Goal: Participate in discussion: Engage in conversation with other users on a specific topic

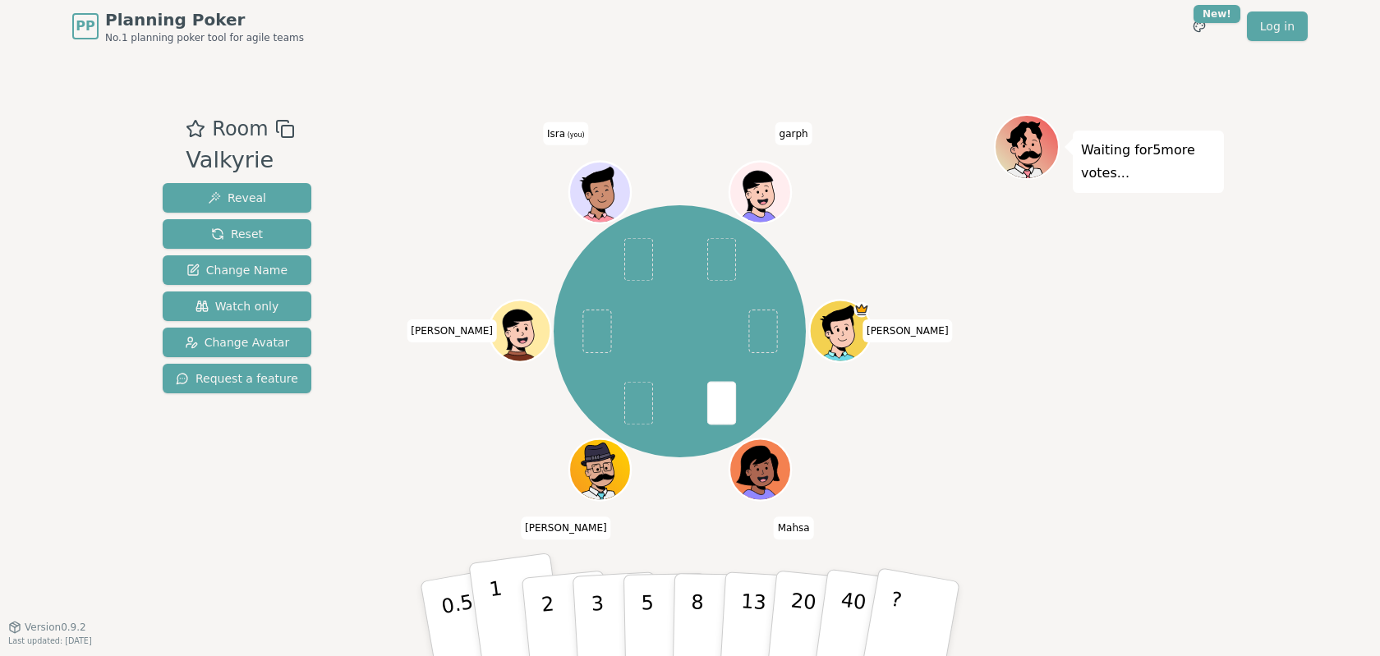
click at [496, 591] on p "1" at bounding box center [500, 622] width 25 height 90
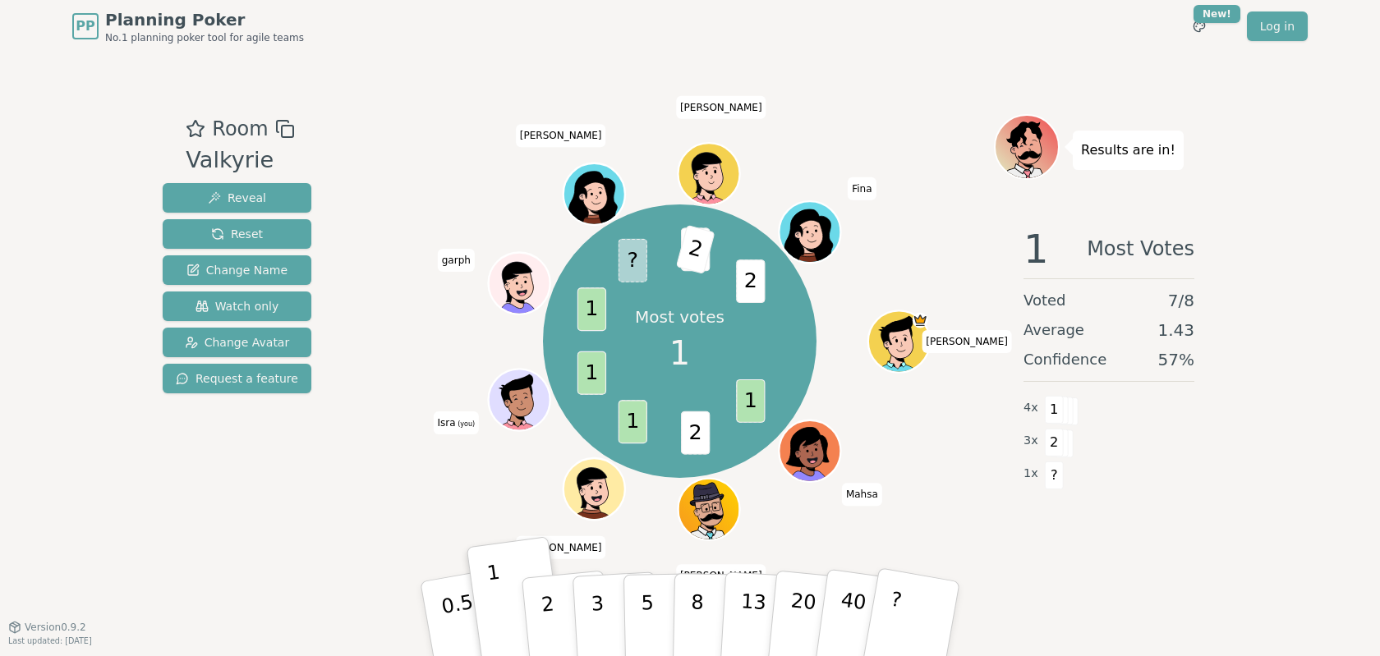
click at [345, 513] on div "Room Valkyrie Reveal Reset Change Name Watch only Change Avatar Request a featu…" at bounding box center [690, 340] width 1068 height 452
click at [729, 561] on div "Most votes 1 1 2 1 1 1 ? 3 2 2 [PERSON_NAME] [PERSON_NAME] (you) [PERSON_NAME] …" at bounding box center [680, 340] width 628 height 452
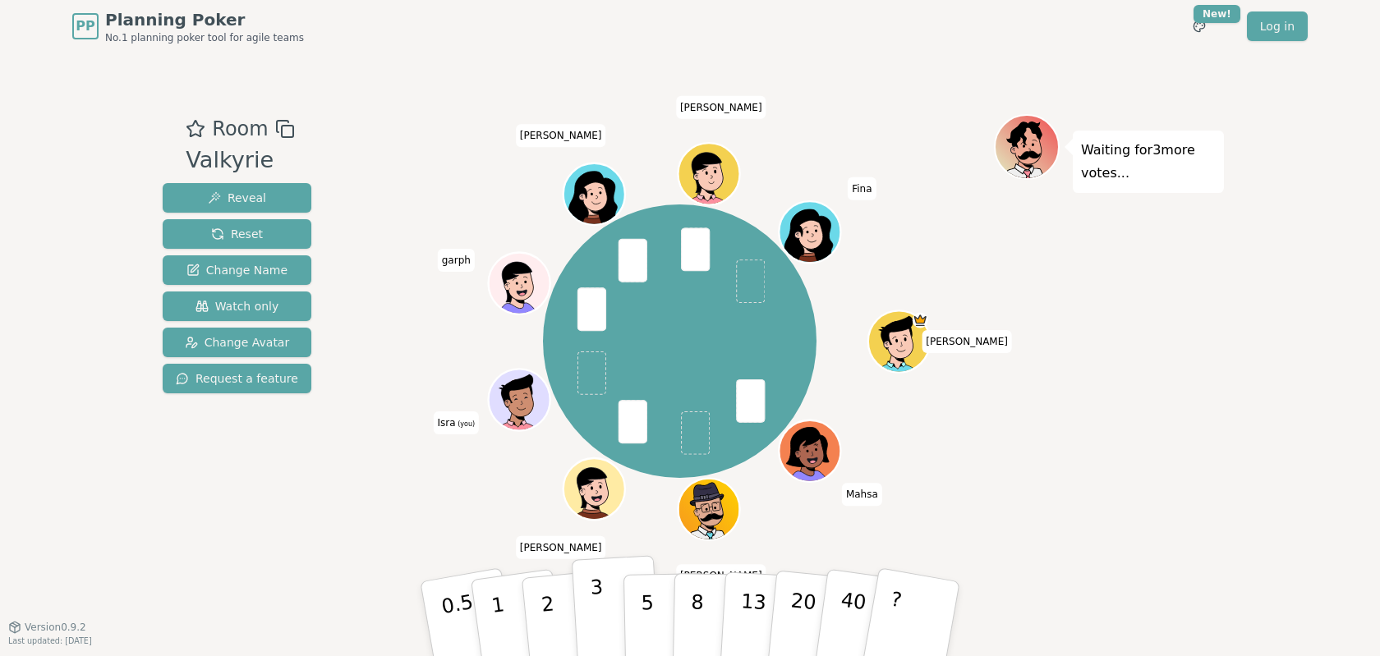
click at [601, 597] on p "3" at bounding box center [599, 621] width 18 height 90
click at [616, 608] on button "3" at bounding box center [617, 619] width 90 height 128
click at [634, 608] on button "5" at bounding box center [665, 619] width 85 height 125
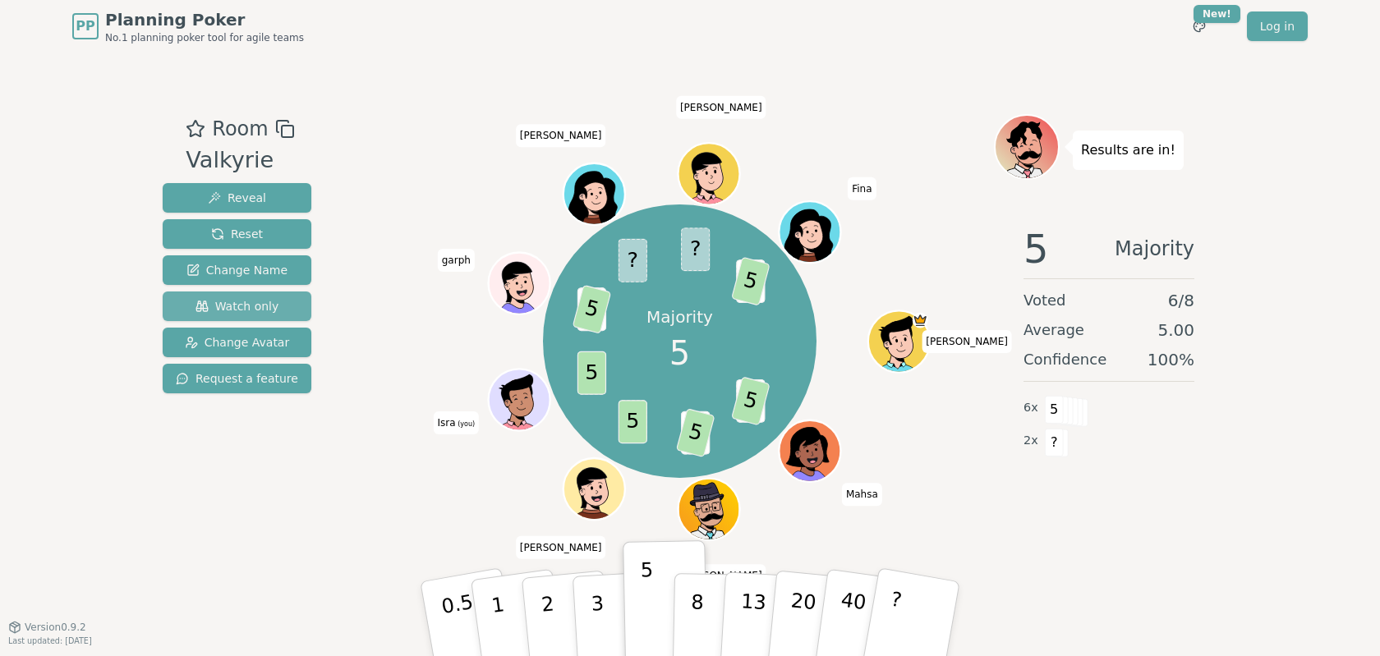
click at [216, 310] on span "Watch only" at bounding box center [237, 306] width 84 height 16
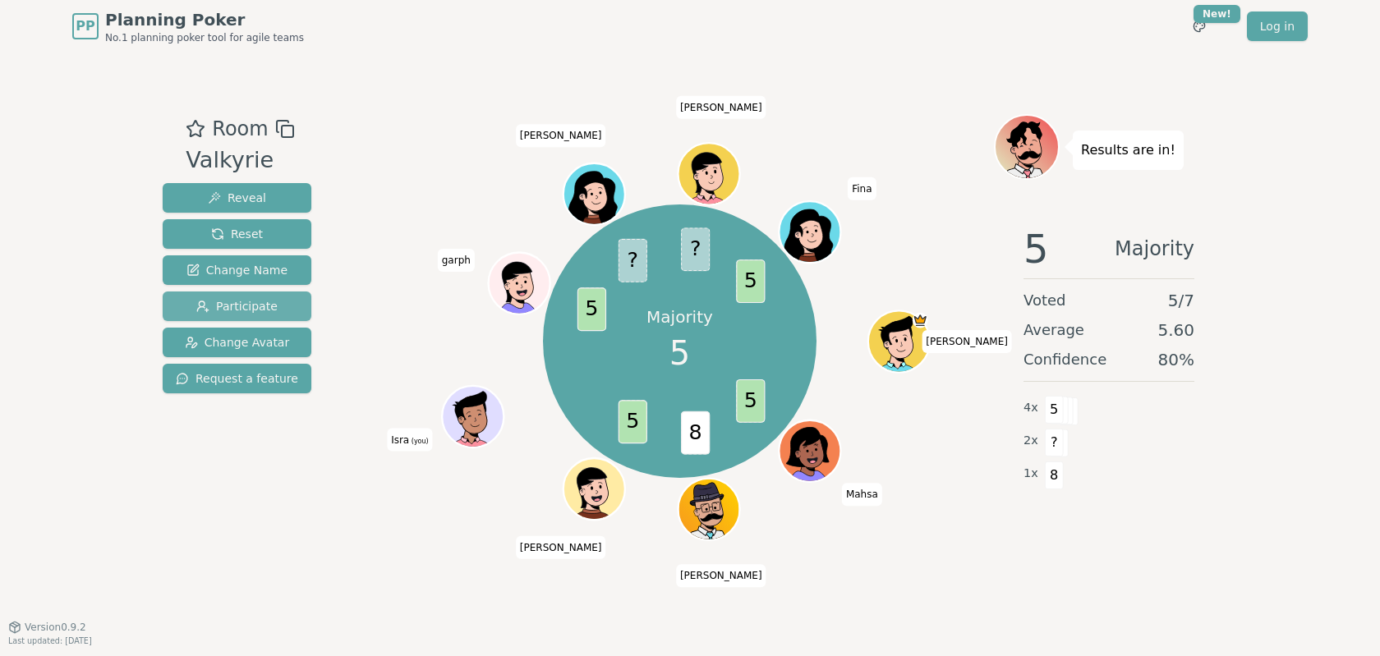
click at [247, 313] on span "Participate" at bounding box center [236, 306] width 81 height 16
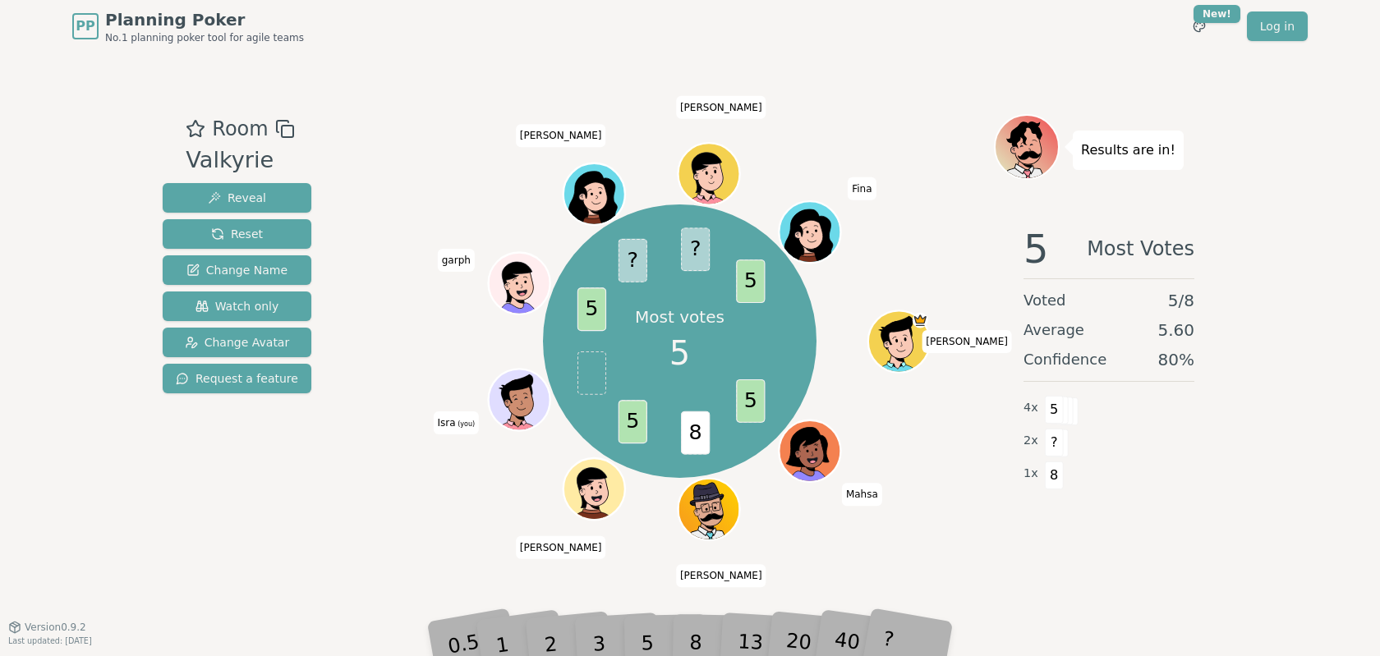
click at [643, 647] on div "5" at bounding box center [665, 619] width 50 height 58
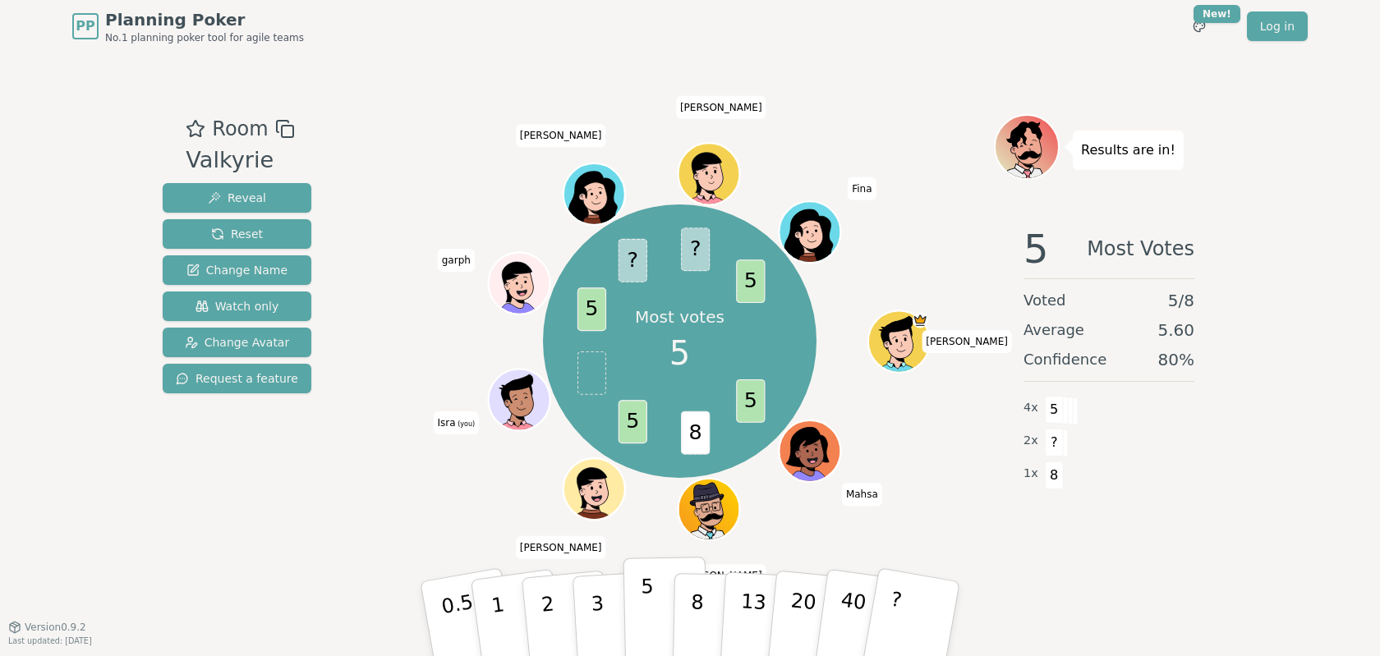
click at [648, 640] on p "5" at bounding box center [648, 619] width 14 height 89
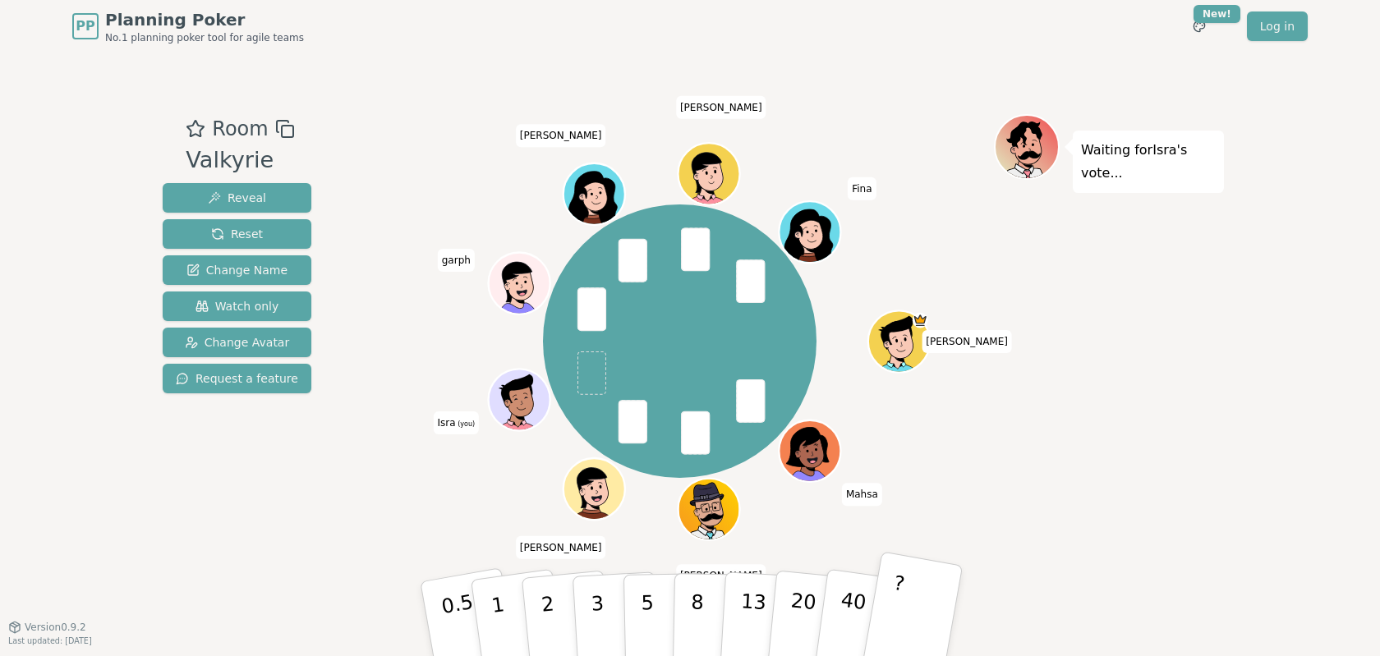
click at [913, 608] on button "?" at bounding box center [912, 619] width 103 height 136
click at [621, 617] on button "3" at bounding box center [617, 619] width 90 height 128
